Goal: Task Accomplishment & Management: Use online tool/utility

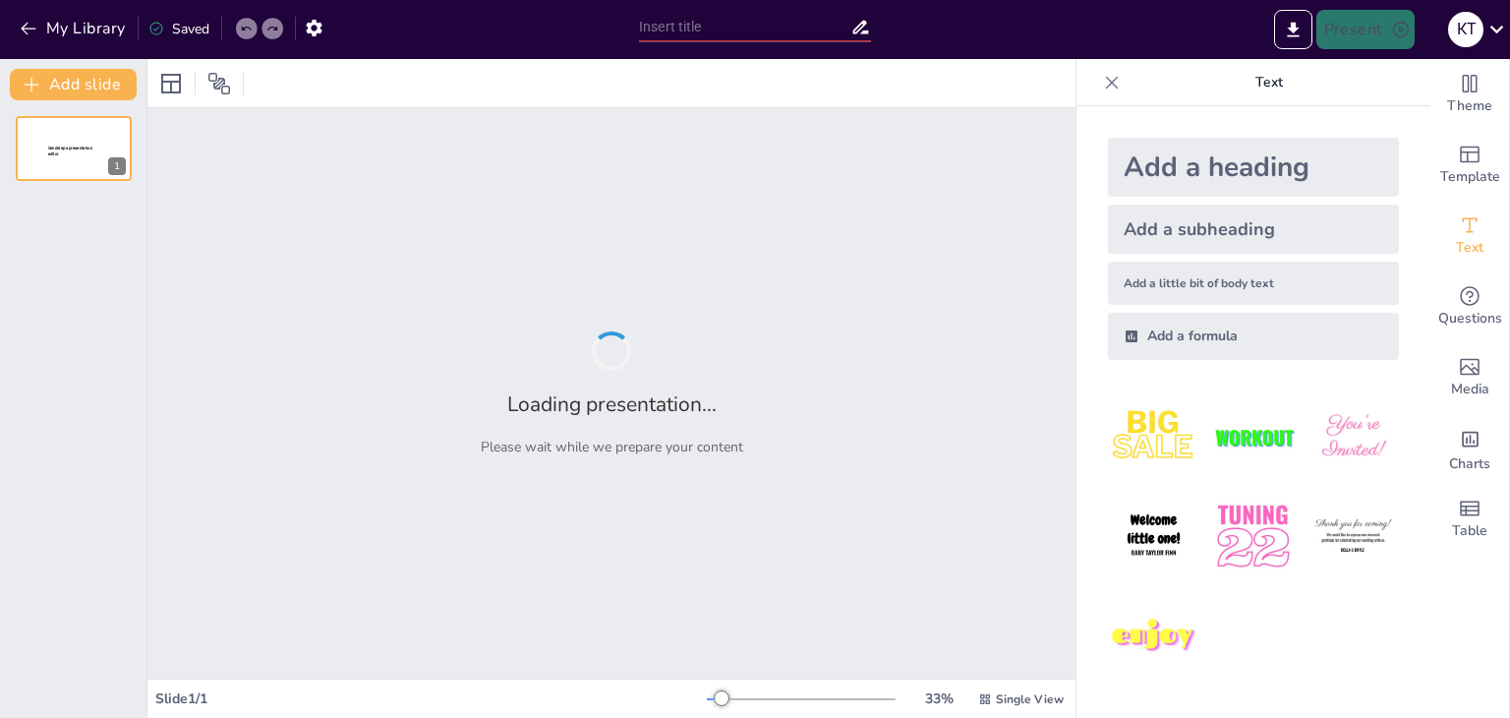
type input "Екологічний моніторинг: Дослідження атмосфери, води, ґрунту, біоти та людини"
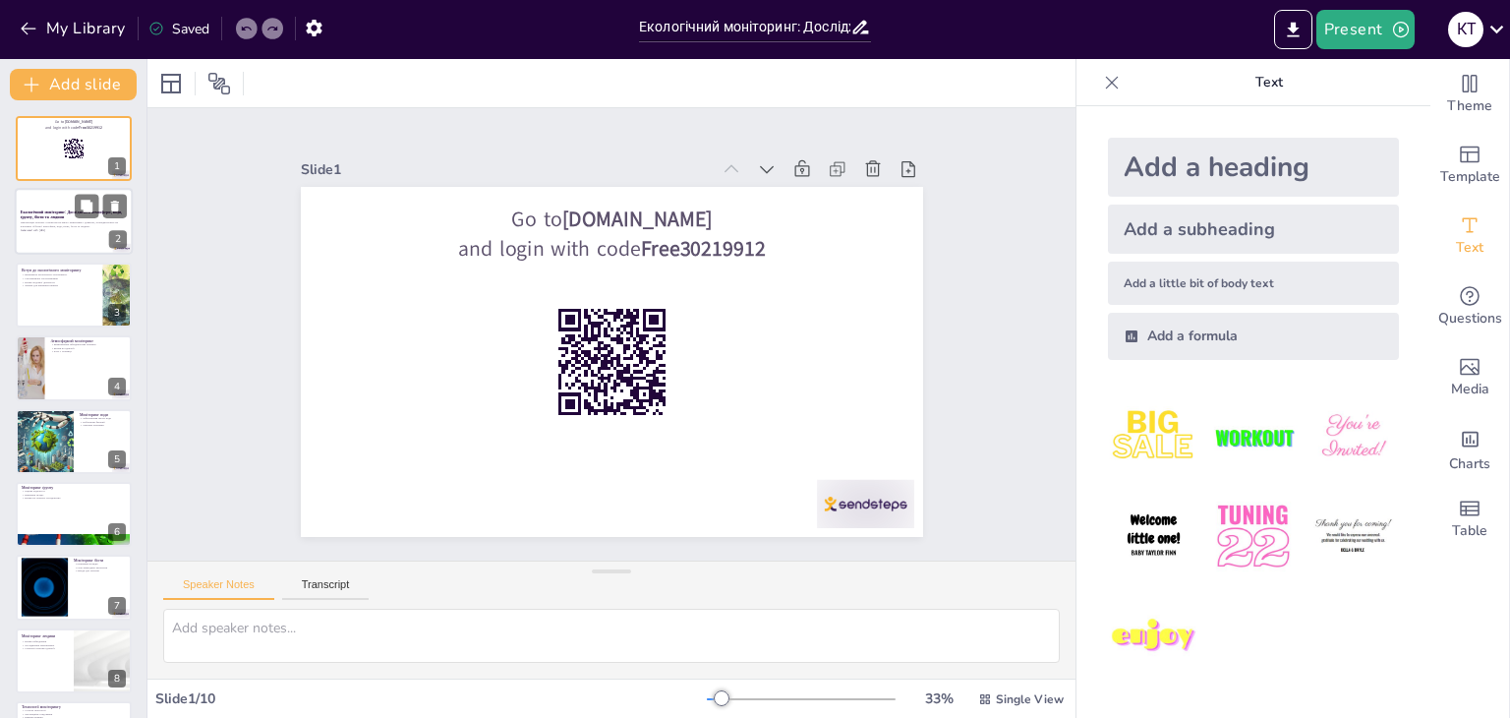
click at [102, 221] on p "Презентація охоплює основи екологічного моніторингу довкілля, зосереджуючись на…" at bounding box center [74, 224] width 106 height 7
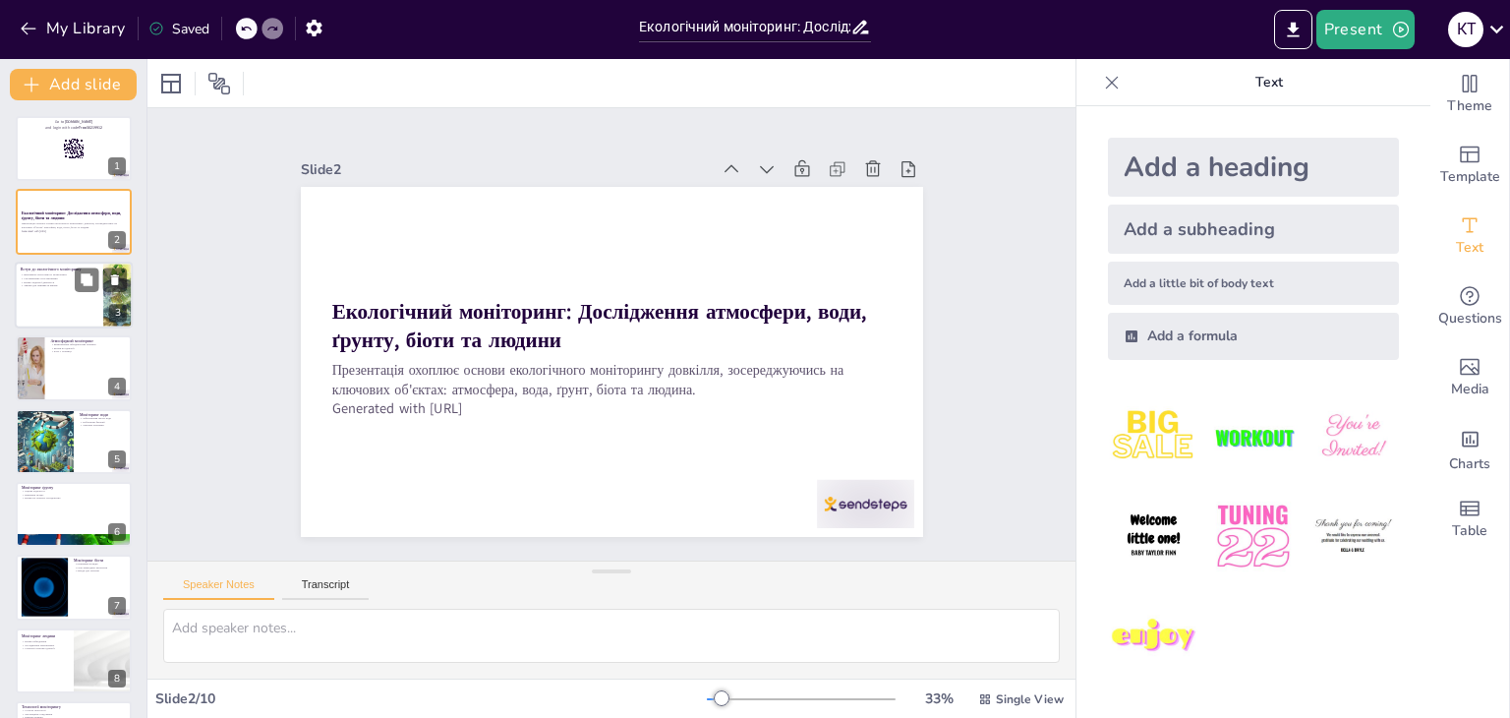
click at [97, 308] on div at bounding box center [74, 295] width 118 height 67
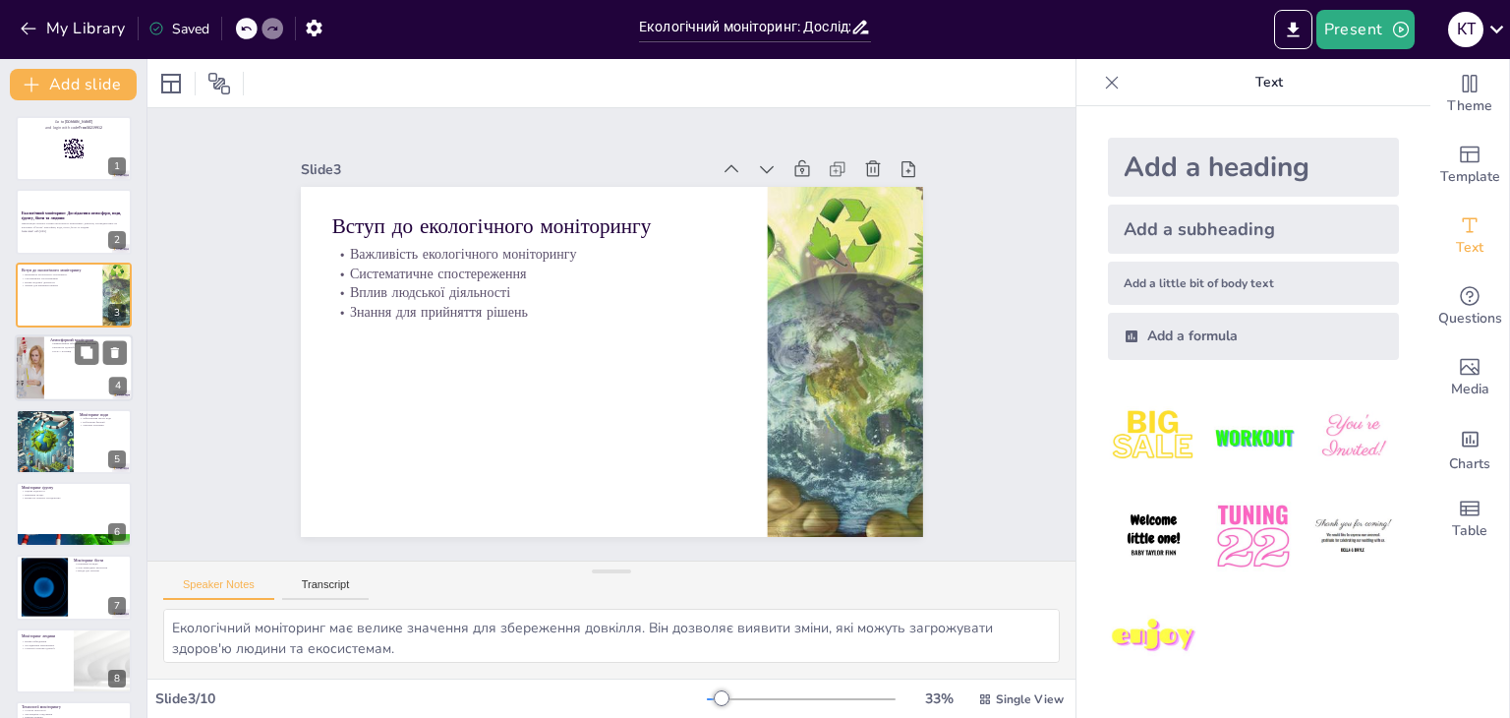
click at [78, 396] on div at bounding box center [74, 367] width 118 height 67
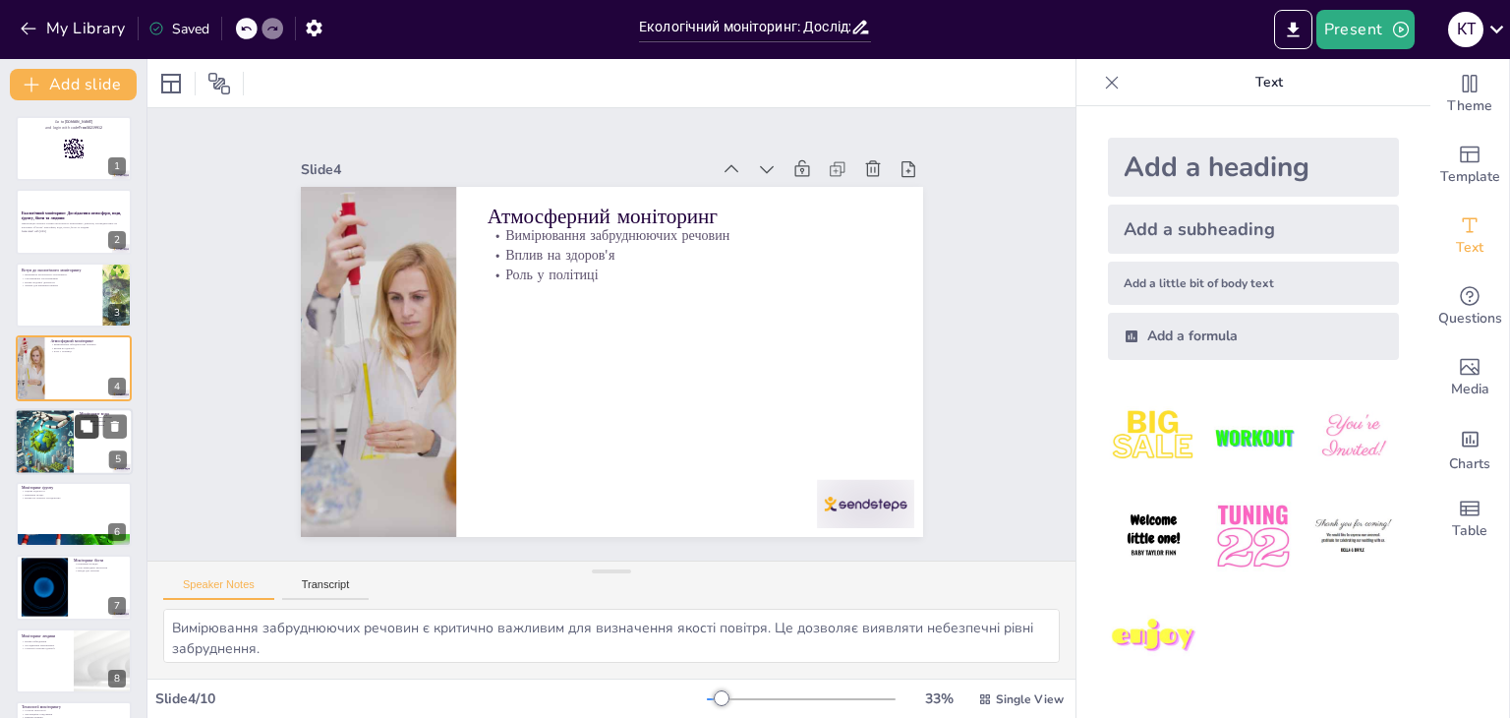
click at [76, 434] on button at bounding box center [87, 426] width 24 height 24
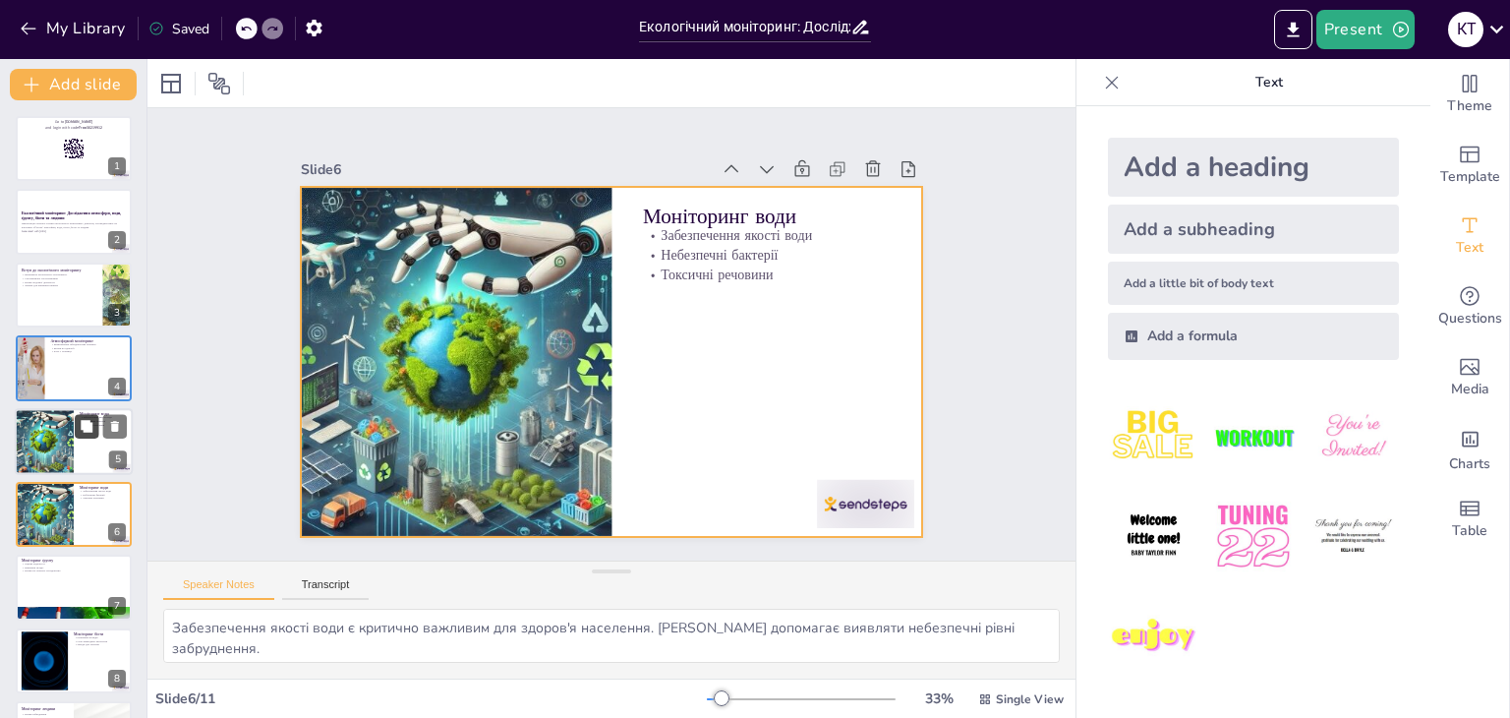
scroll to position [105, 0]
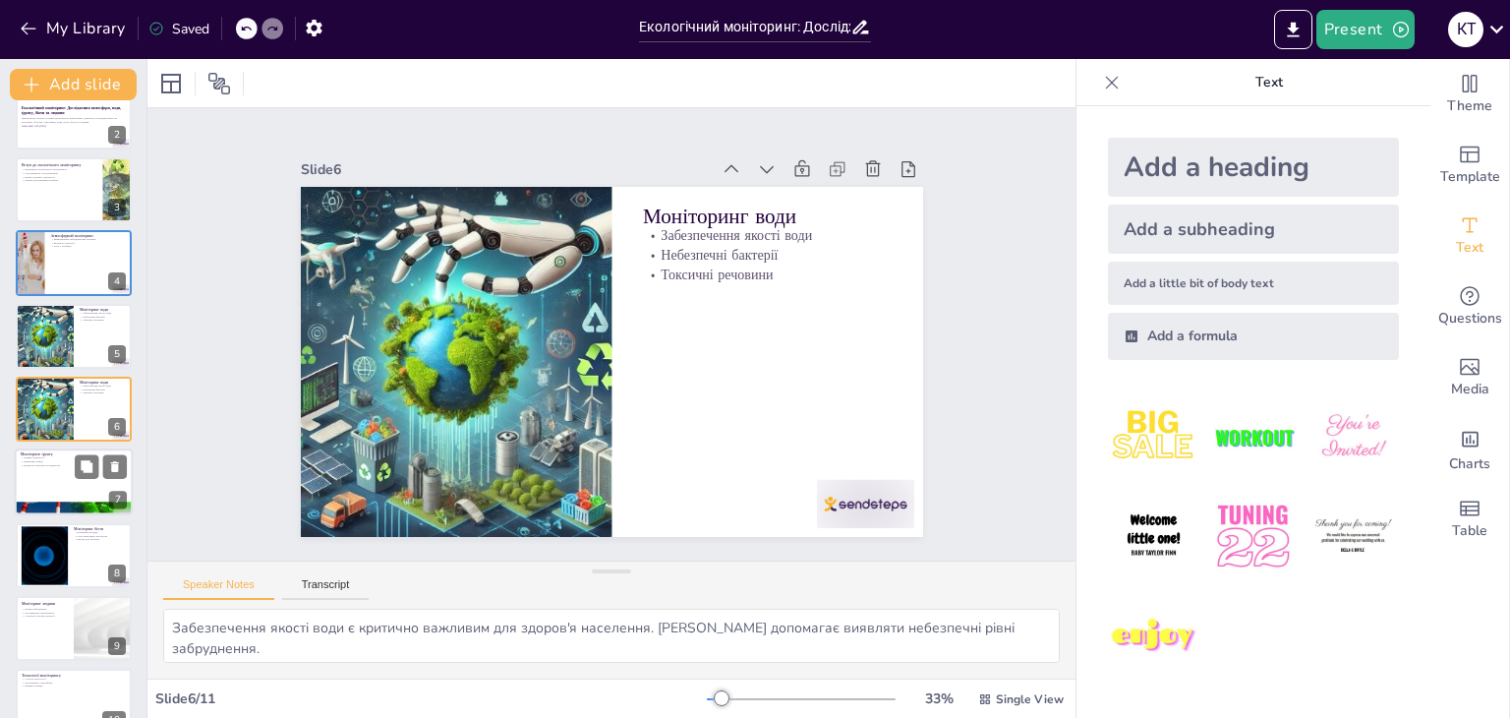
click at [78, 481] on div at bounding box center [74, 482] width 118 height 67
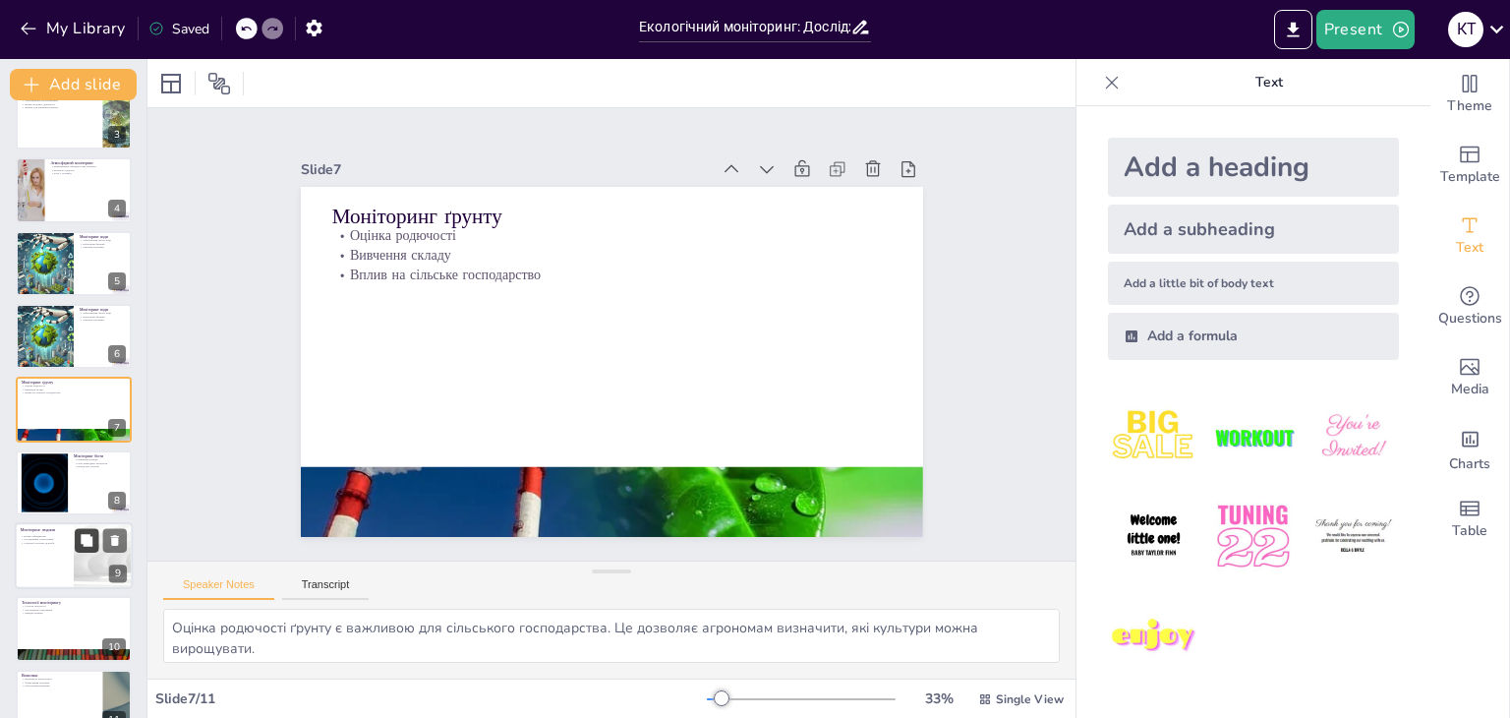
click at [81, 545] on icon at bounding box center [87, 541] width 14 height 14
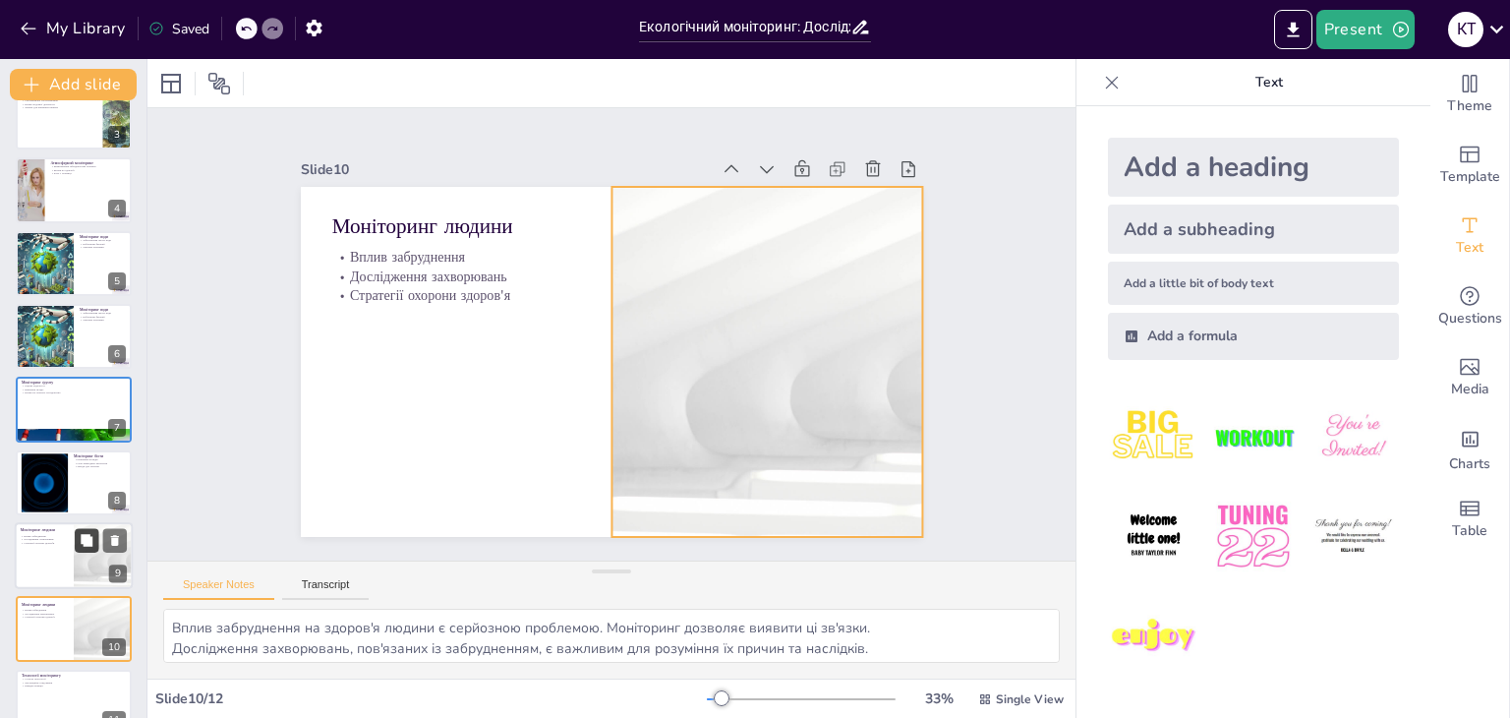
scroll to position [283, 0]
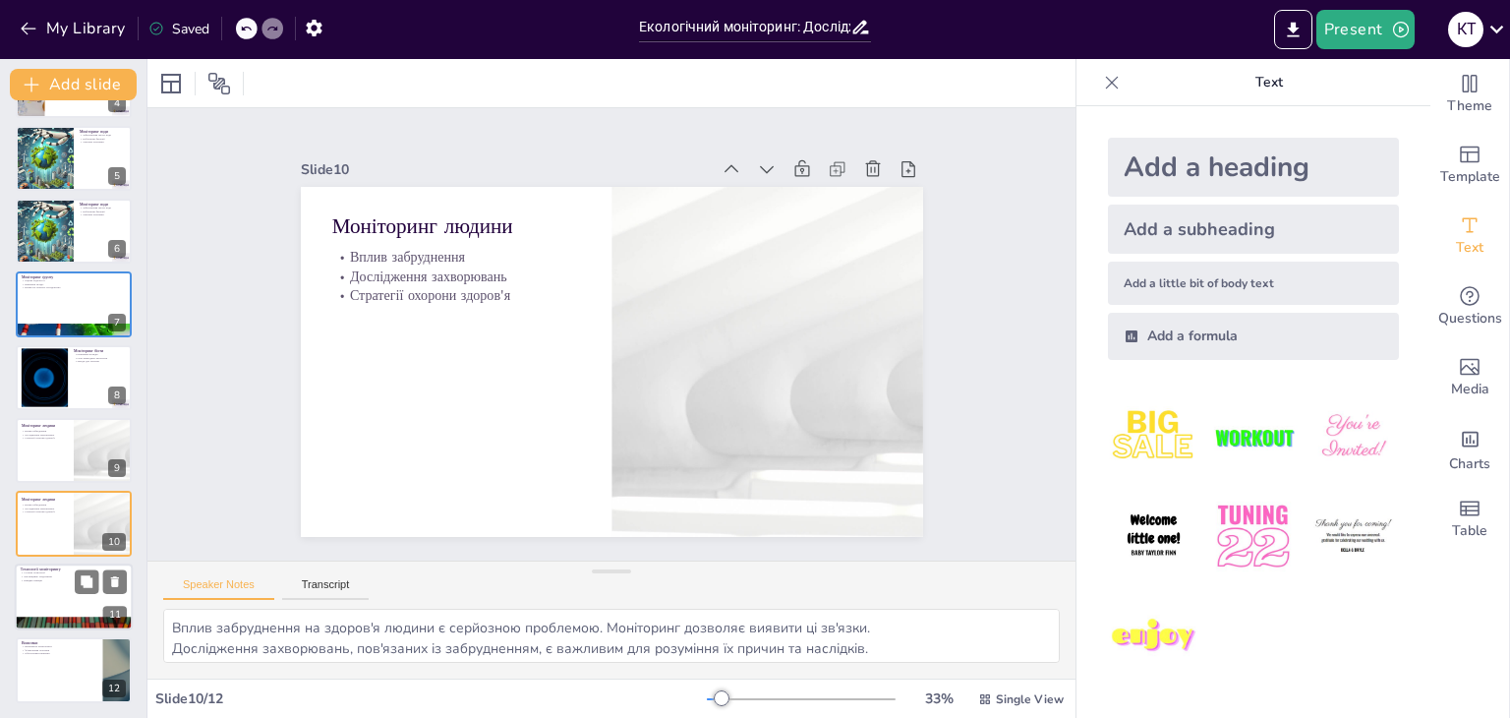
click at [85, 603] on div at bounding box center [74, 596] width 118 height 67
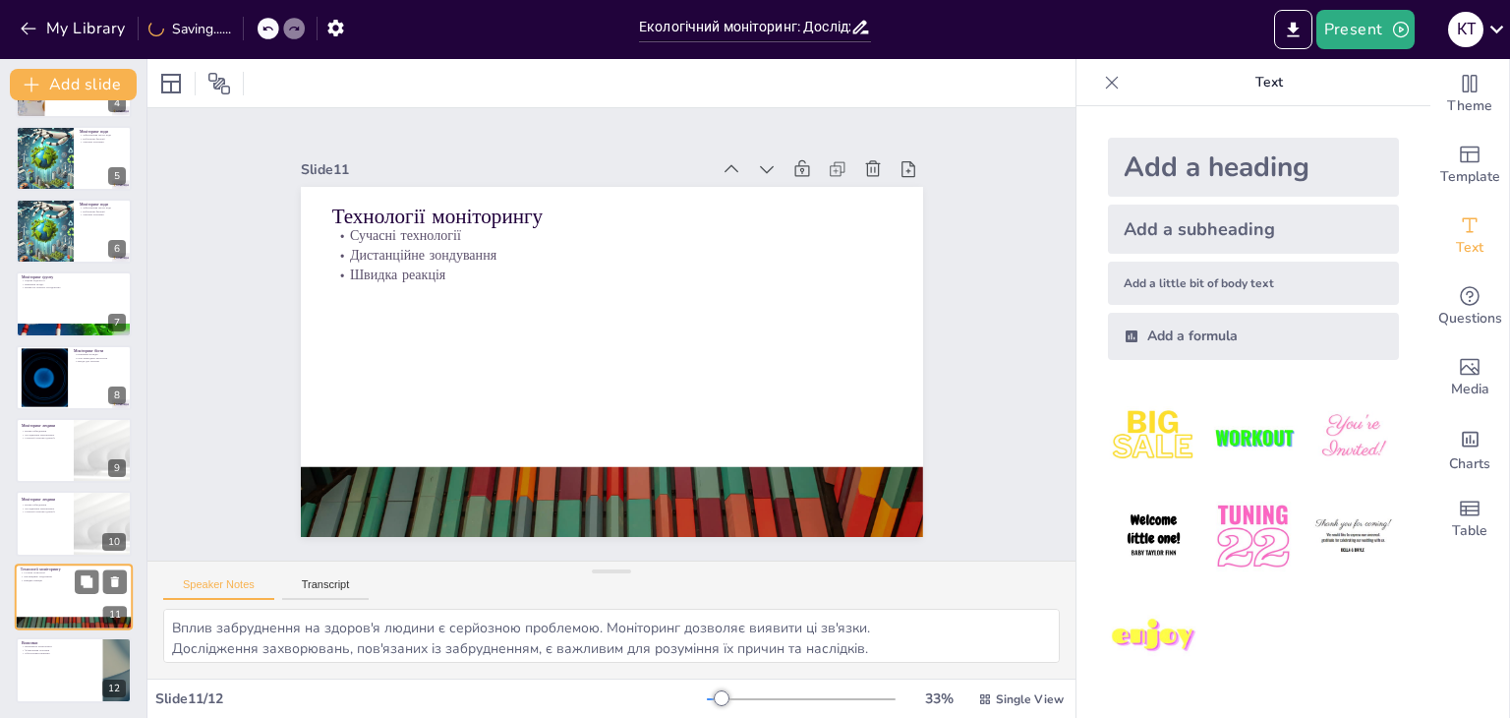
type textarea "Використання сучасних технологій є ключовим для підвищення ефективності монітор…"
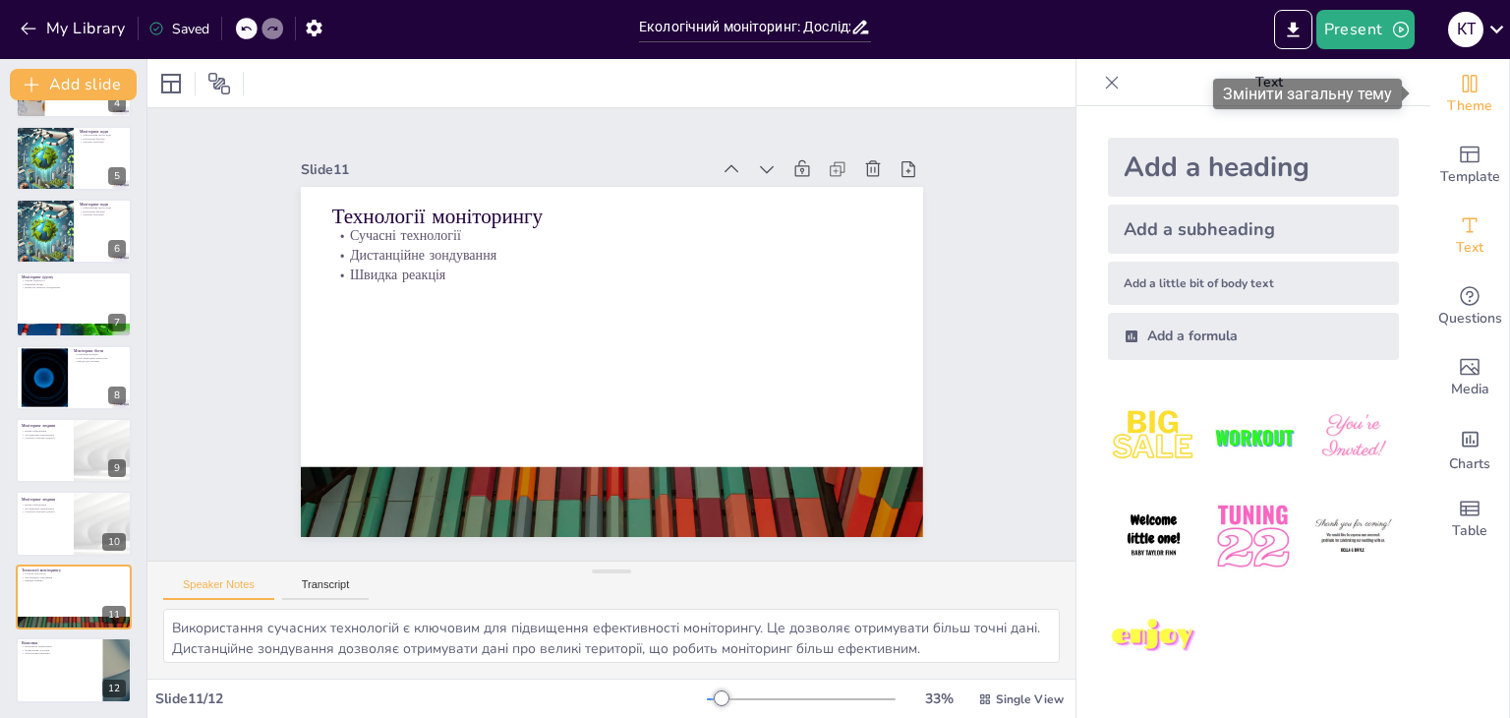
click at [1464, 116] on span "Theme" at bounding box center [1469, 106] width 45 height 22
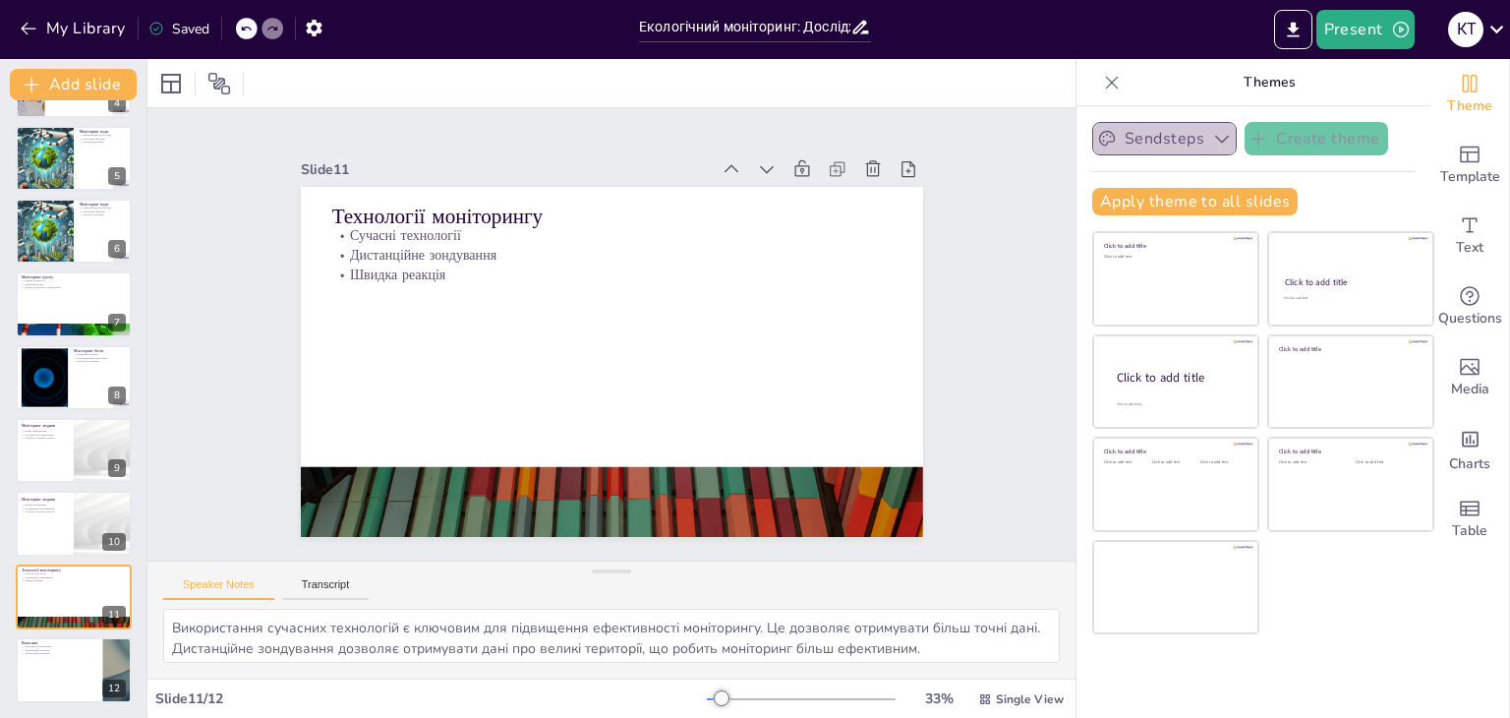
click at [1188, 140] on button "Sendsteps" at bounding box center [1164, 138] width 145 height 33
click at [1169, 206] on span "Sendsteps" at bounding box center [1180, 206] width 88 height 19
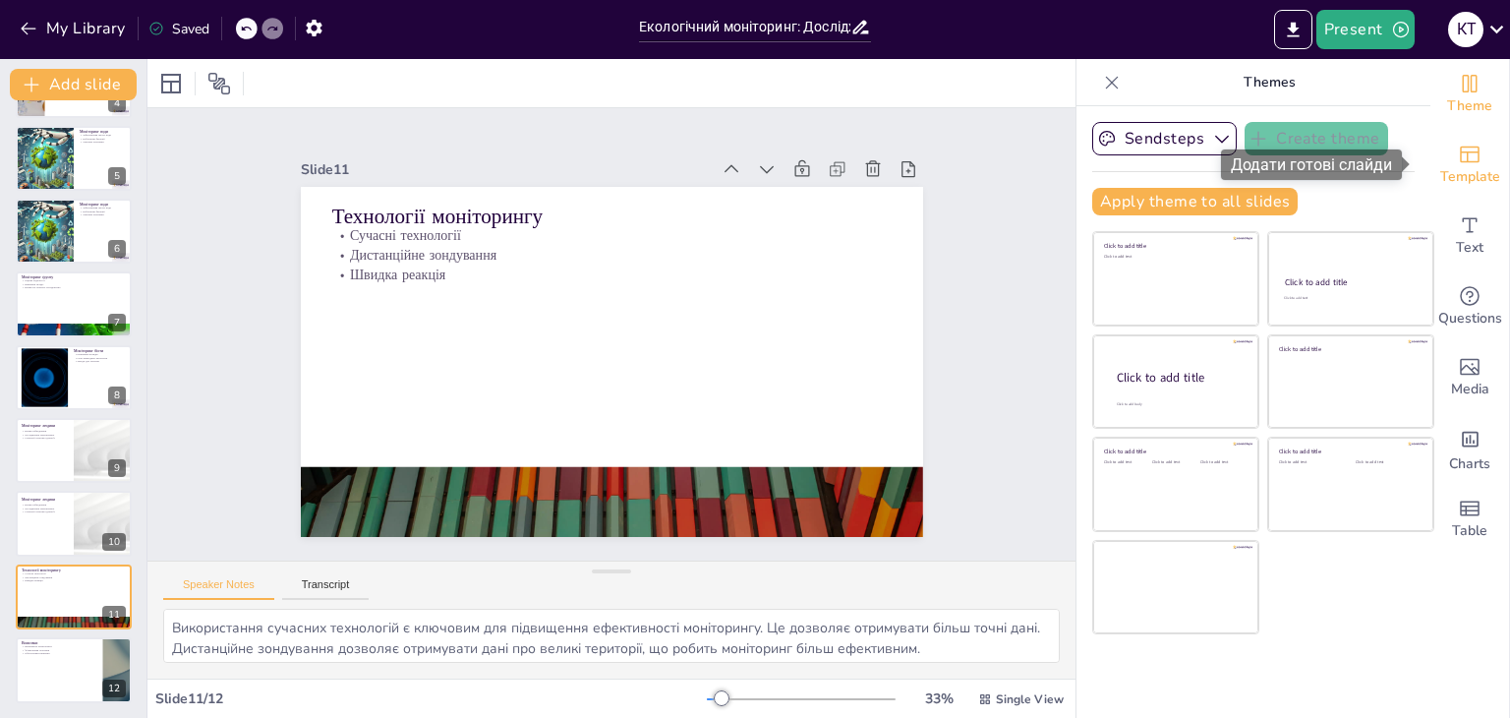
click at [1451, 169] on span "Template" at bounding box center [1471, 177] width 60 height 22
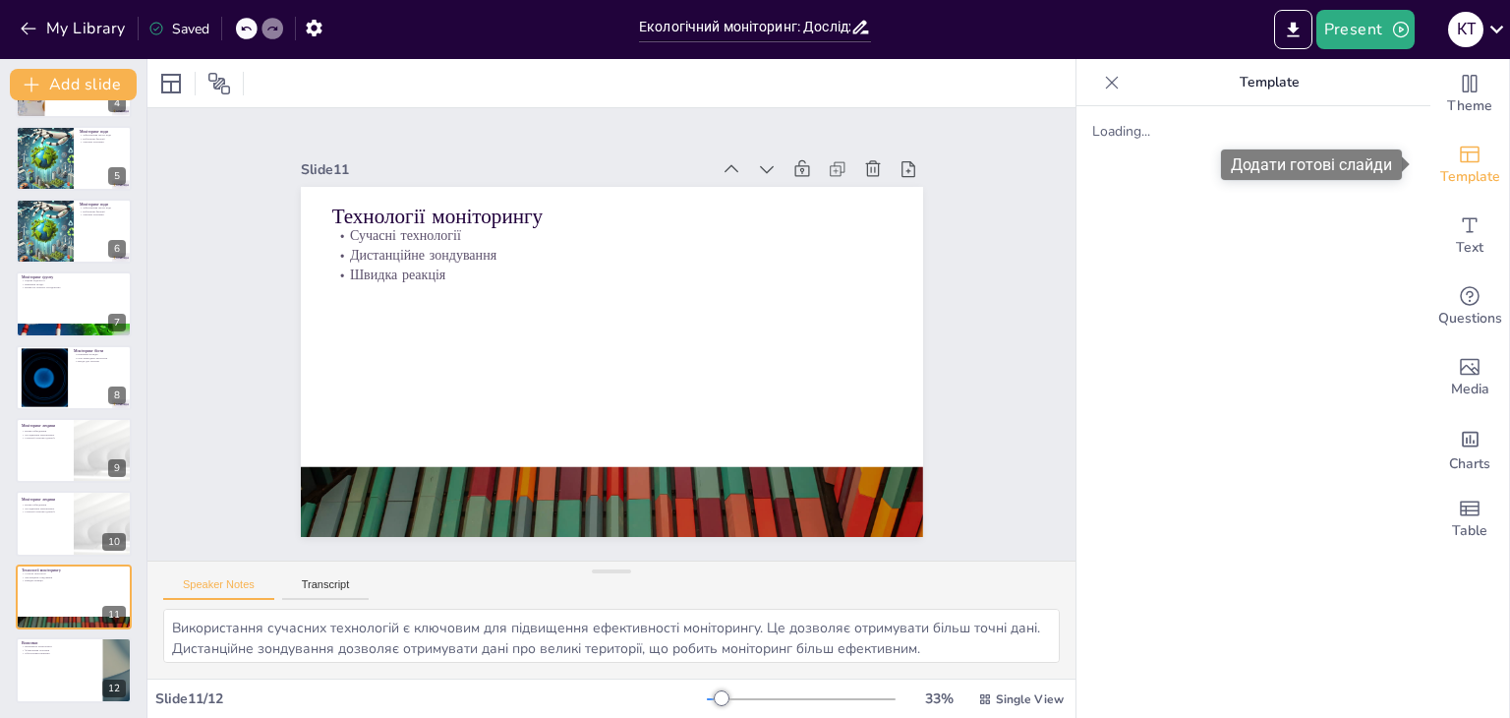
click at [1451, 169] on span "Template" at bounding box center [1471, 177] width 60 height 22
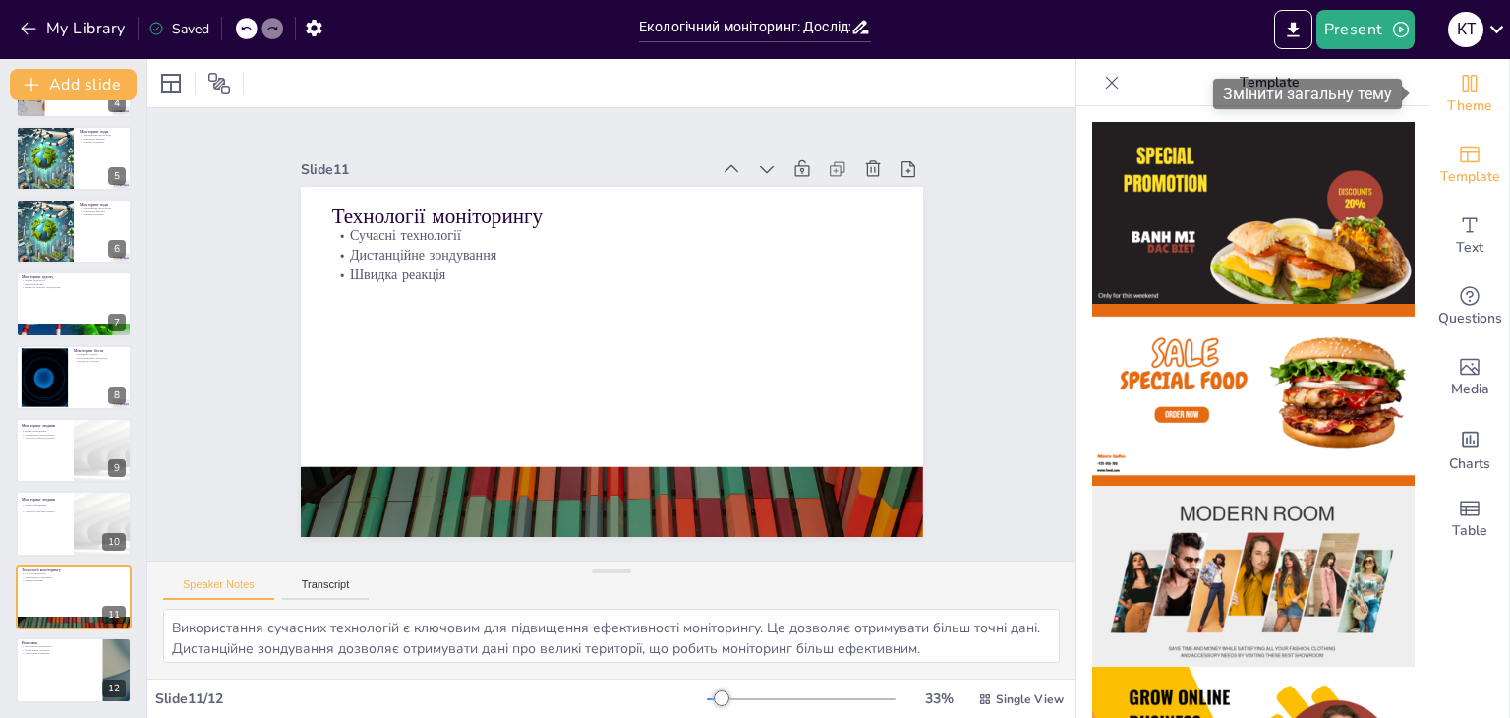
click at [1459, 106] on span "Theme" at bounding box center [1469, 106] width 45 height 22
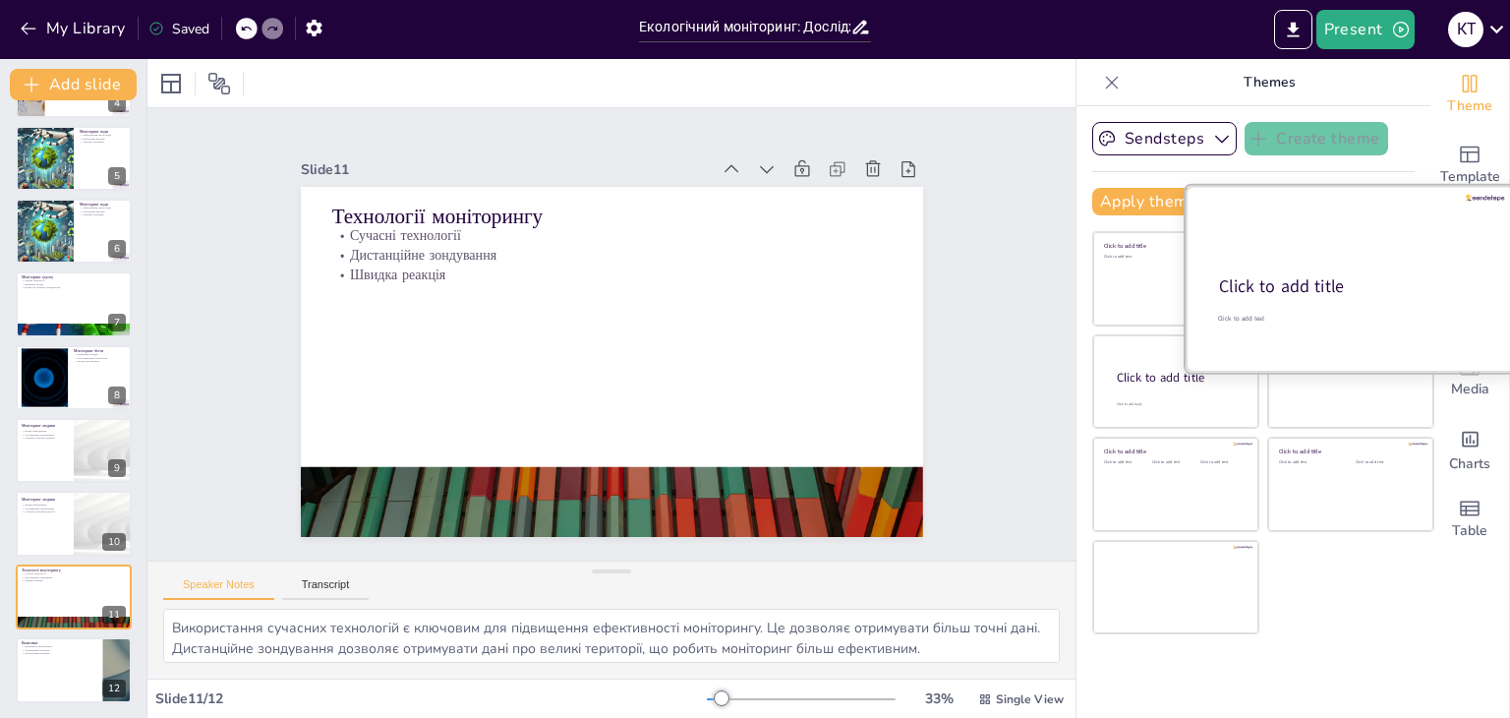
click at [1310, 265] on div at bounding box center [1351, 279] width 330 height 186
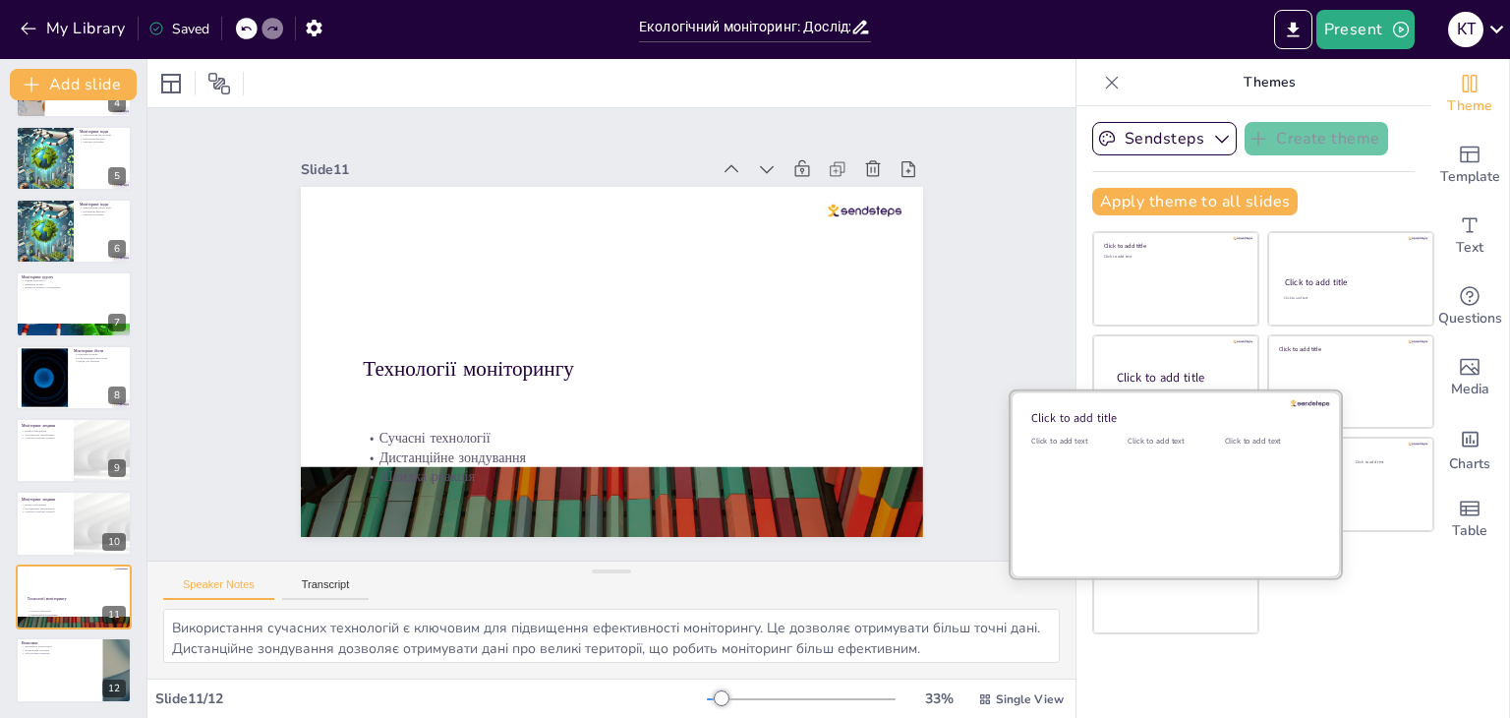
click at [1199, 506] on div "Click to add text" at bounding box center [1172, 497] width 88 height 122
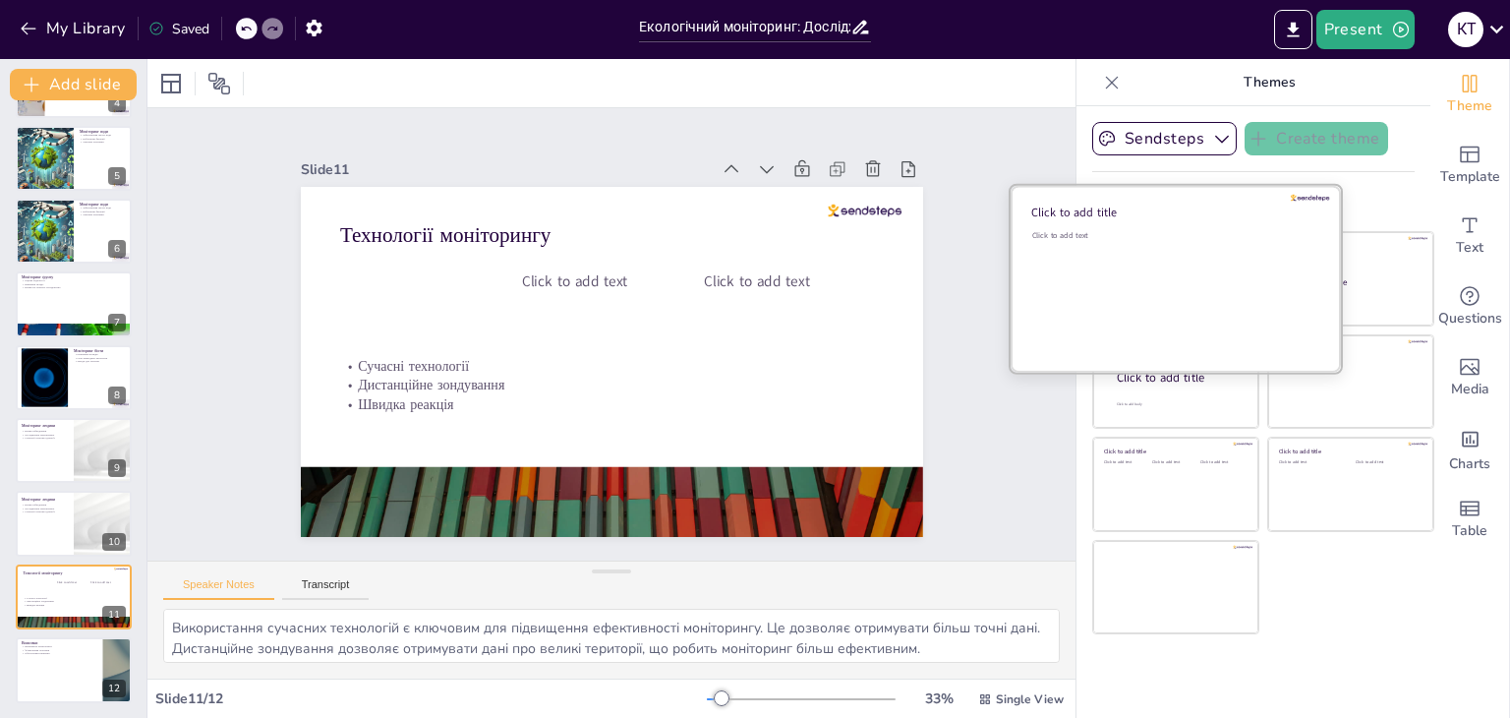
click at [1219, 317] on div "Click to add text" at bounding box center [1172, 291] width 281 height 122
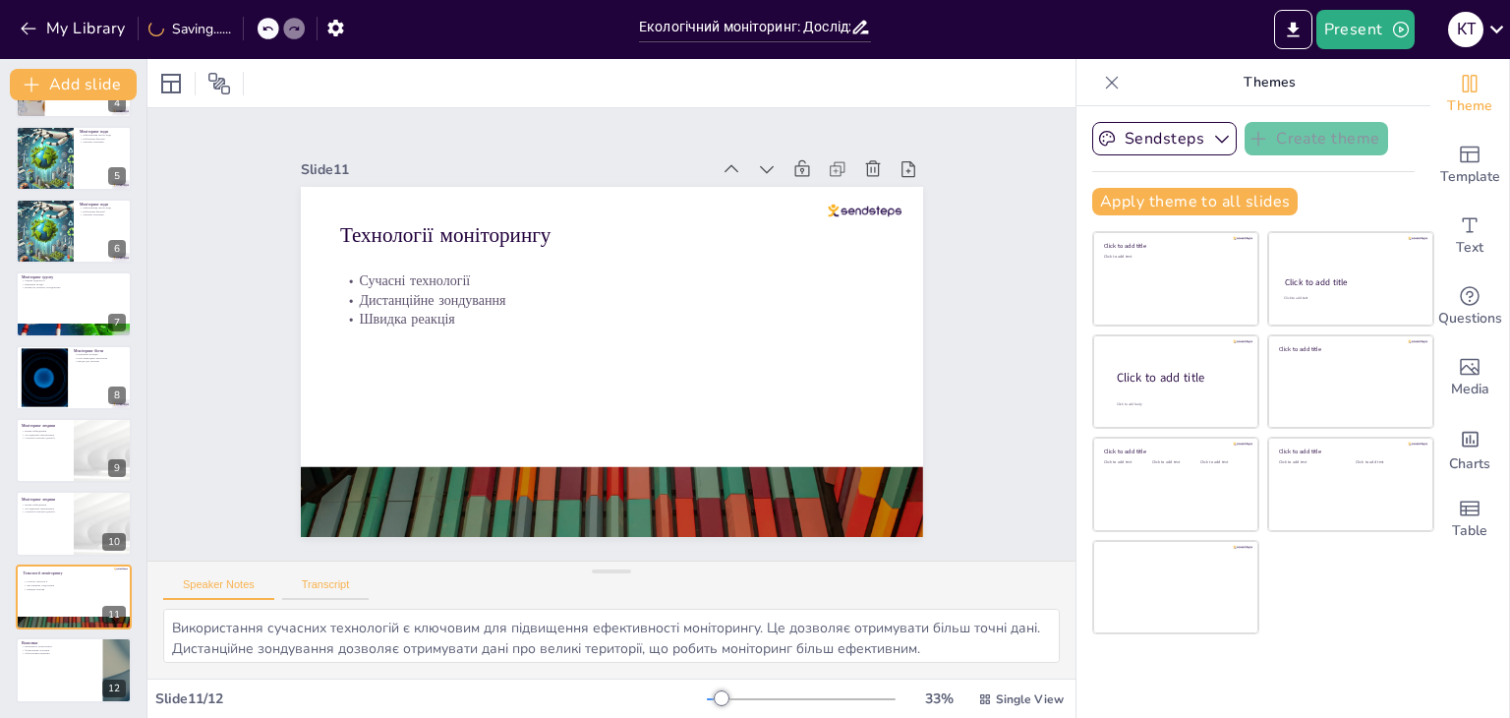
click at [337, 587] on button "Transcript" at bounding box center [326, 589] width 88 height 22
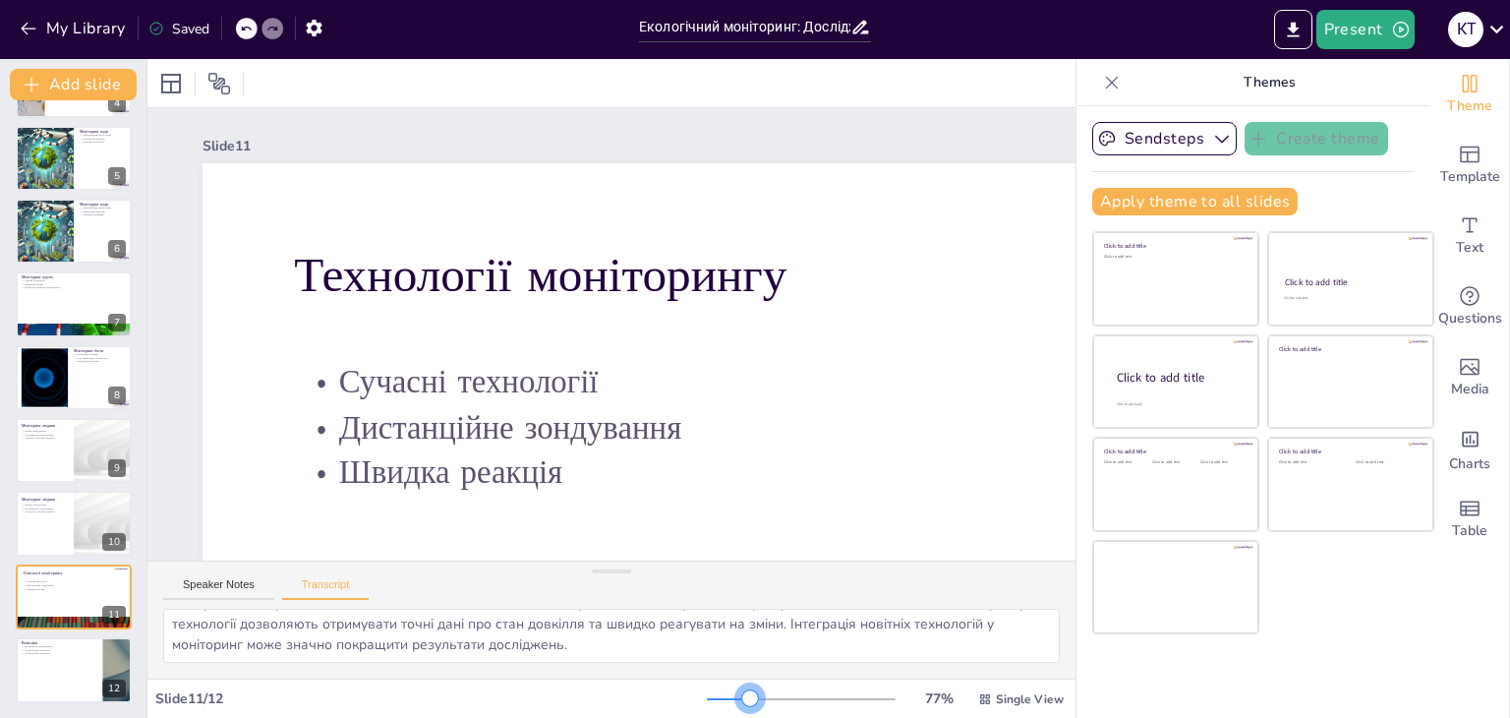
click at [737, 703] on div at bounding box center [801, 699] width 189 height 16
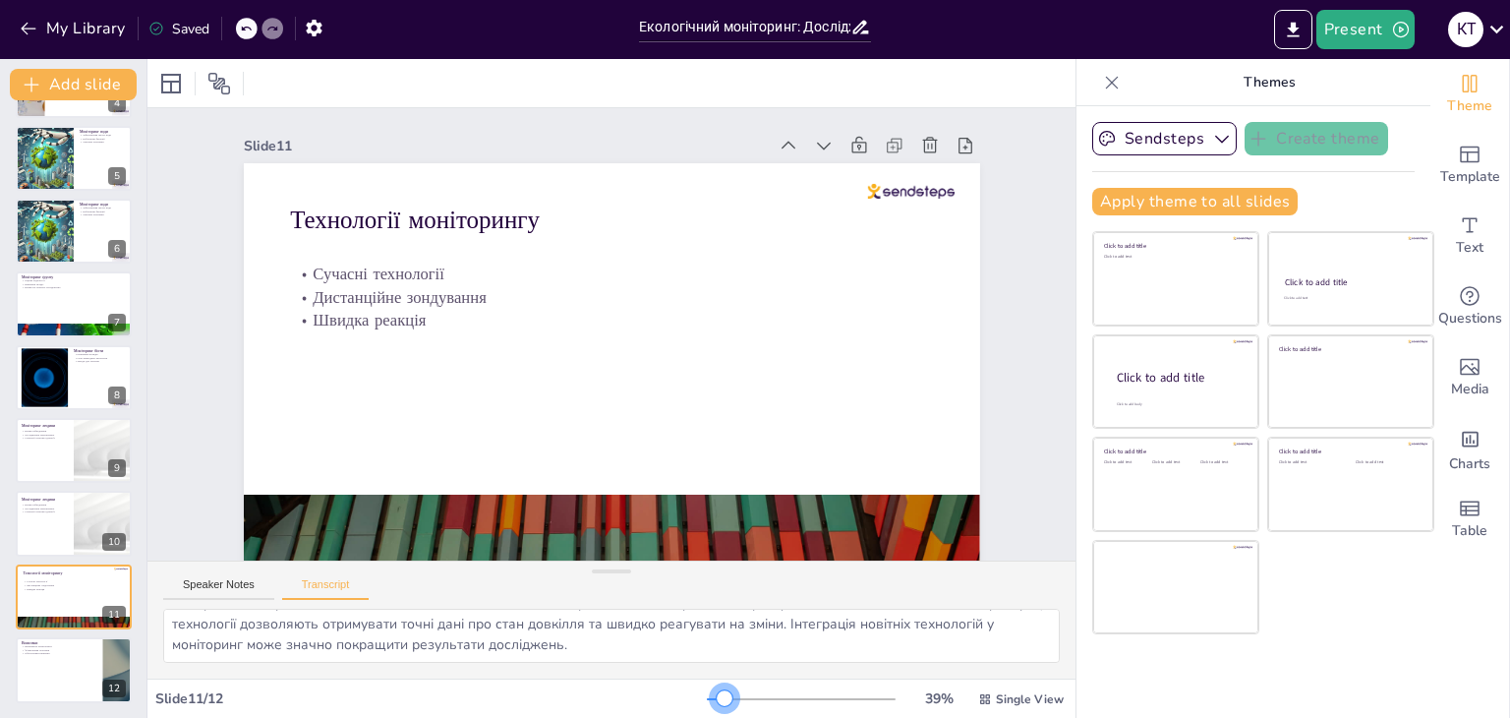
drag, startPoint x: 737, startPoint y: 703, endPoint x: 720, endPoint y: 690, distance: 21.8
click at [720, 690] on div at bounding box center [725, 698] width 16 height 16
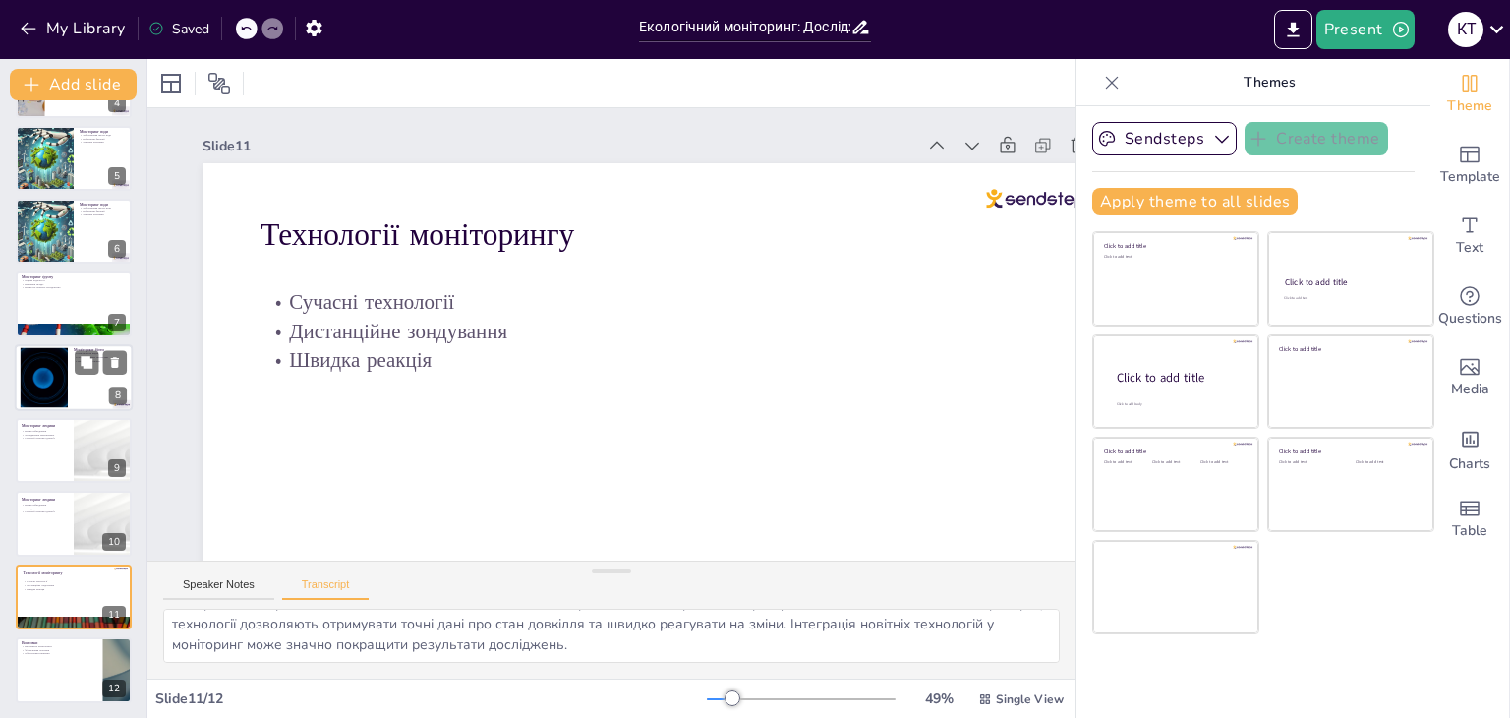
click at [38, 362] on div at bounding box center [44, 377] width 106 height 60
type textarea "Моніторинг біоти є важливим для збереження різноманіття видів та стану природни…"
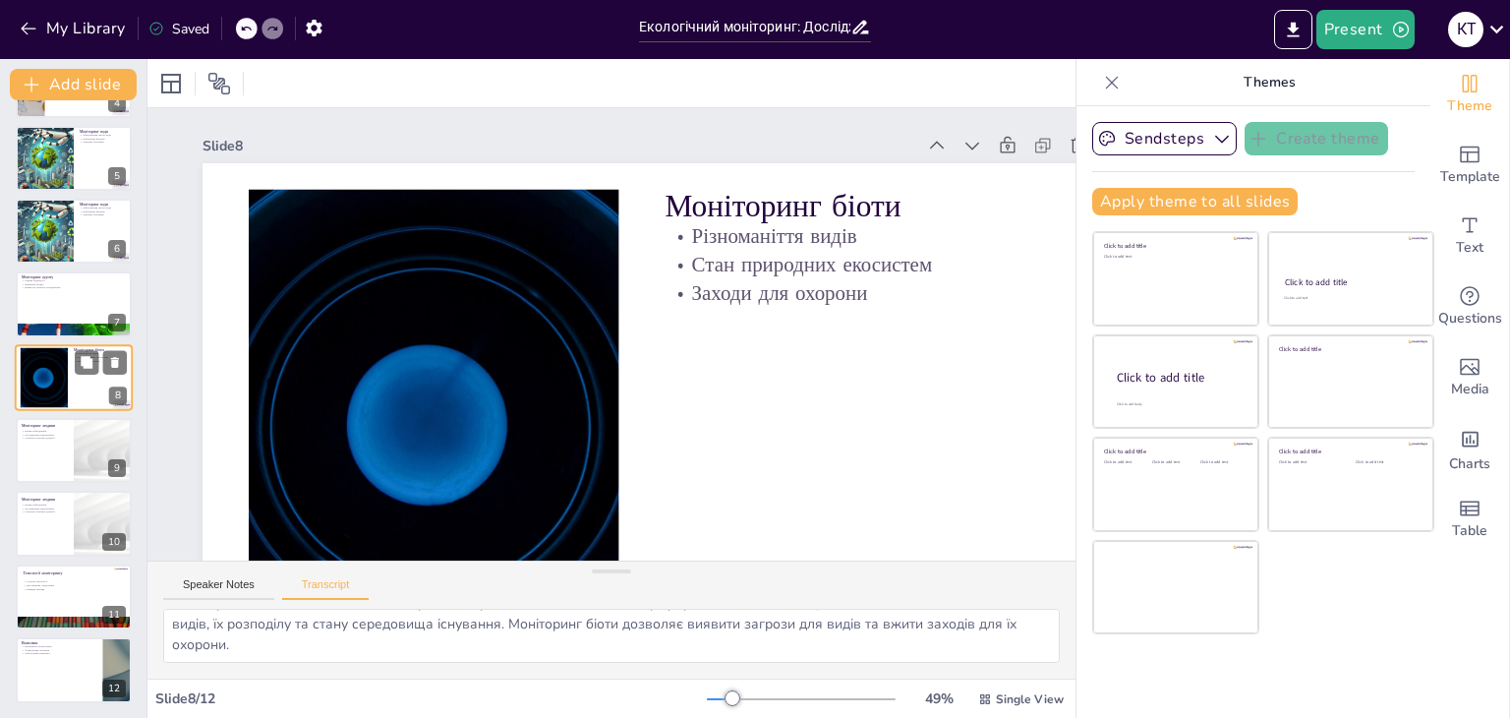
scroll to position [252, 0]
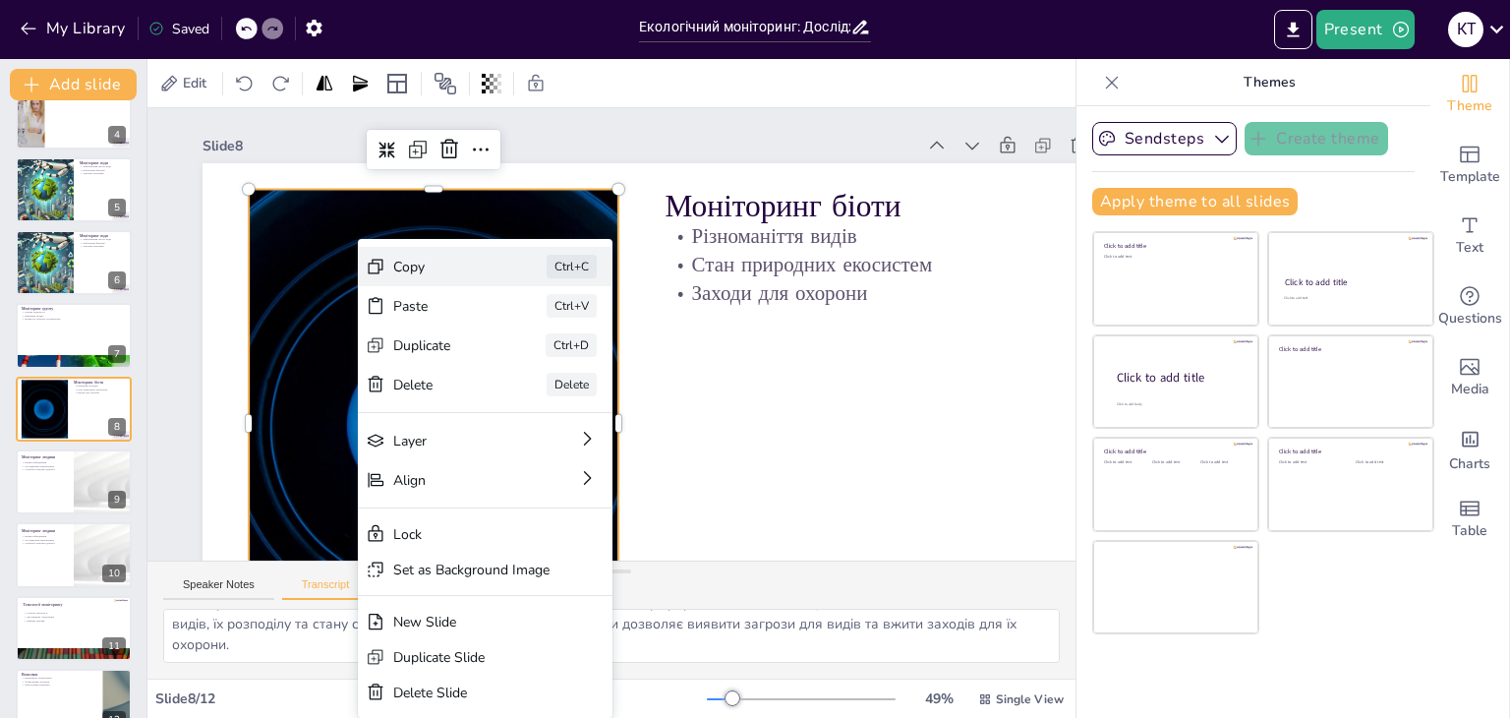
click at [536, 358] on div "Copy" at bounding box center [585, 372] width 99 height 29
